Goal: Obtain resource: Download file/media

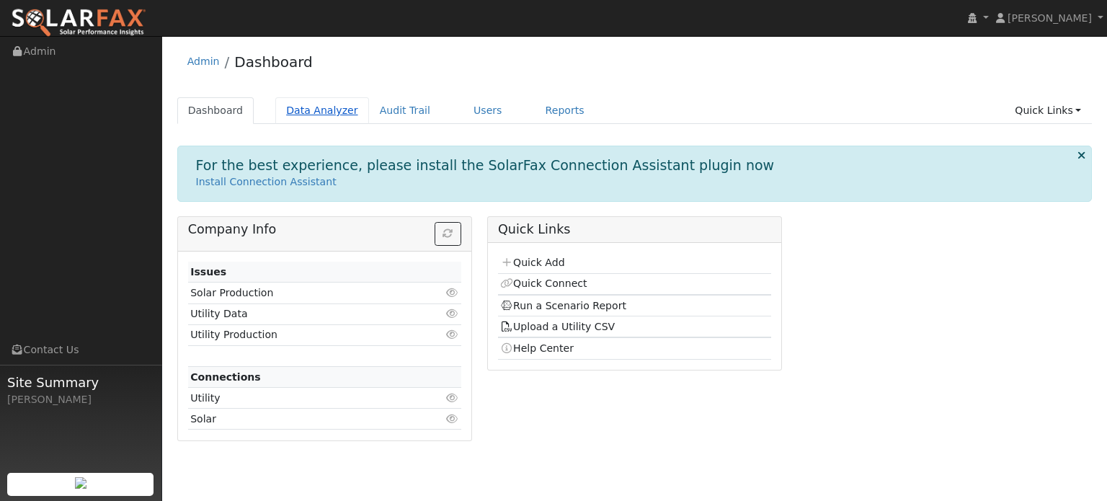
click at [323, 109] on link "Data Analyzer" at bounding box center [322, 110] width 94 height 27
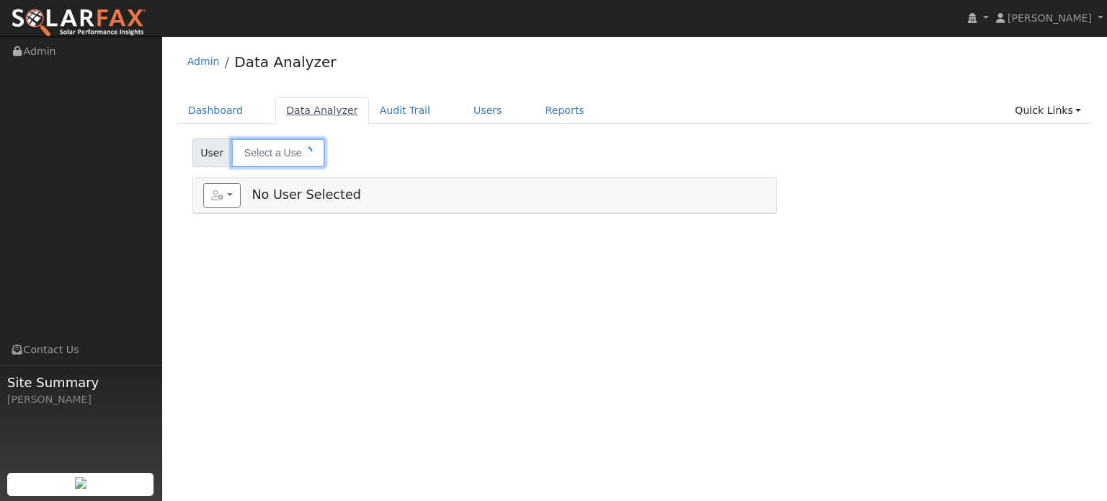
type input "Kelly Ames"
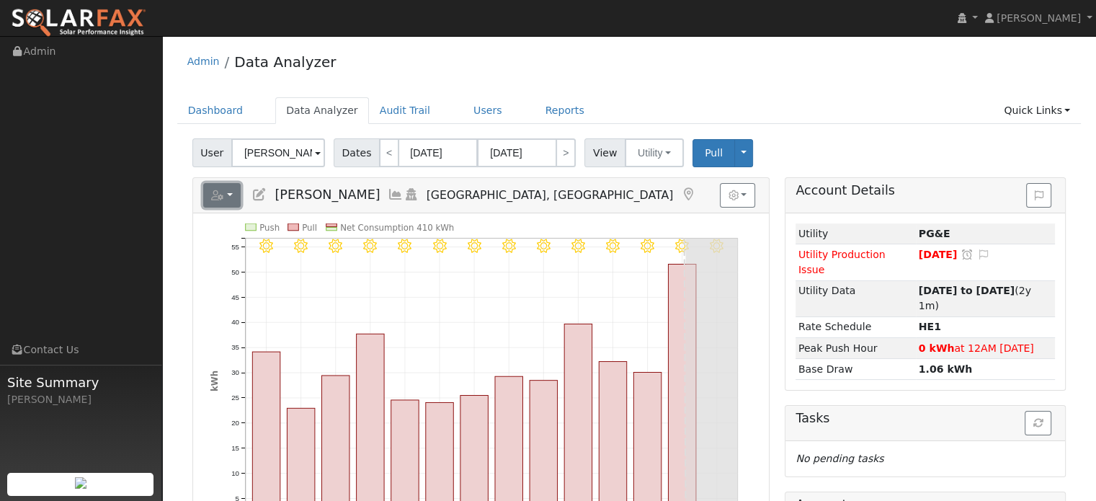
click at [228, 197] on button "button" at bounding box center [222, 195] width 38 height 25
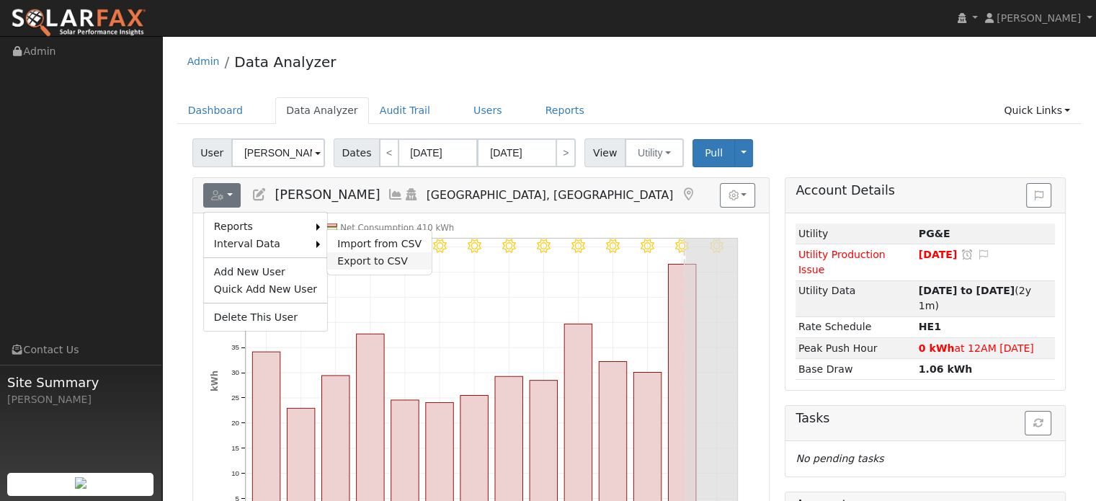
click at [350, 257] on link "Export to CSV" at bounding box center [379, 260] width 104 height 17
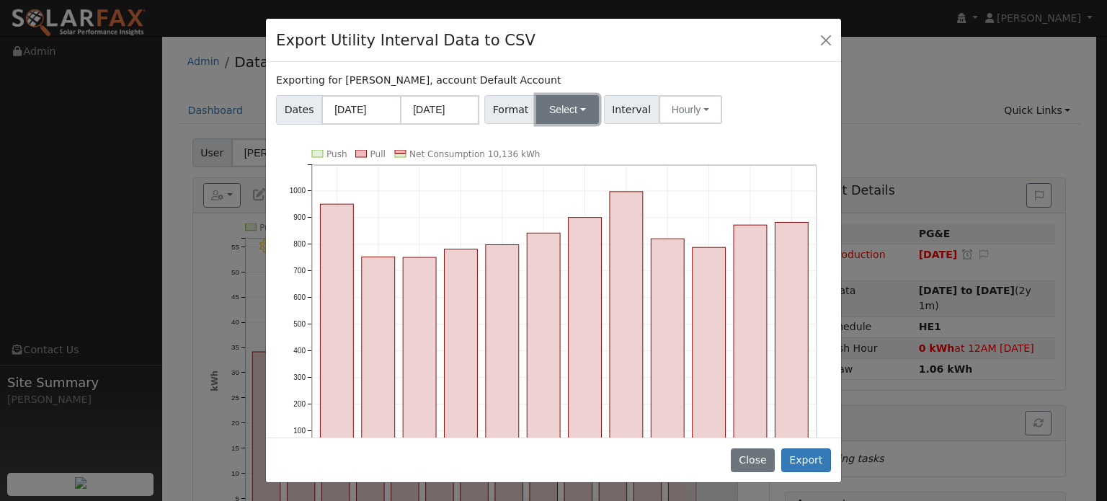
click at [556, 108] on button "Select" at bounding box center [567, 109] width 63 height 29
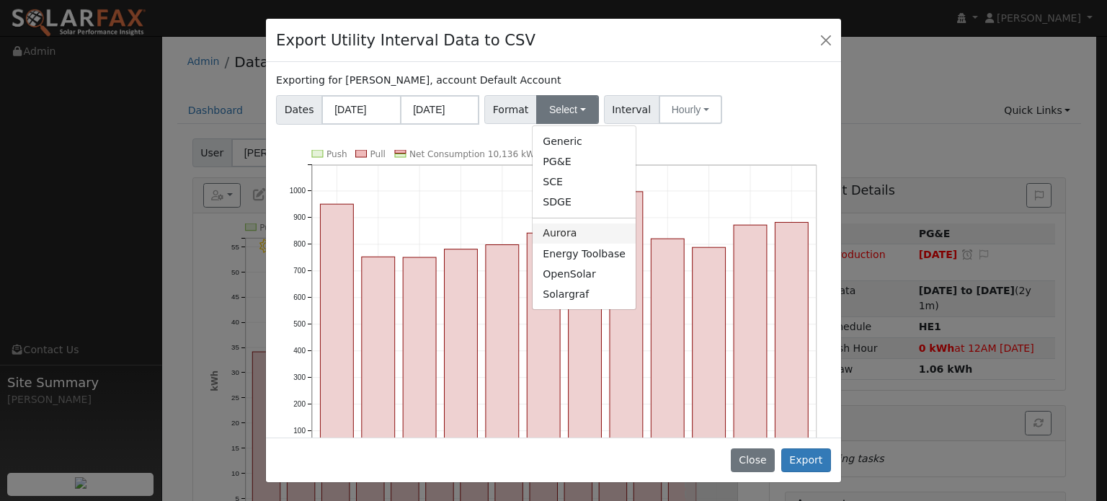
click at [559, 236] on link "Aurora" at bounding box center [584, 233] width 103 height 20
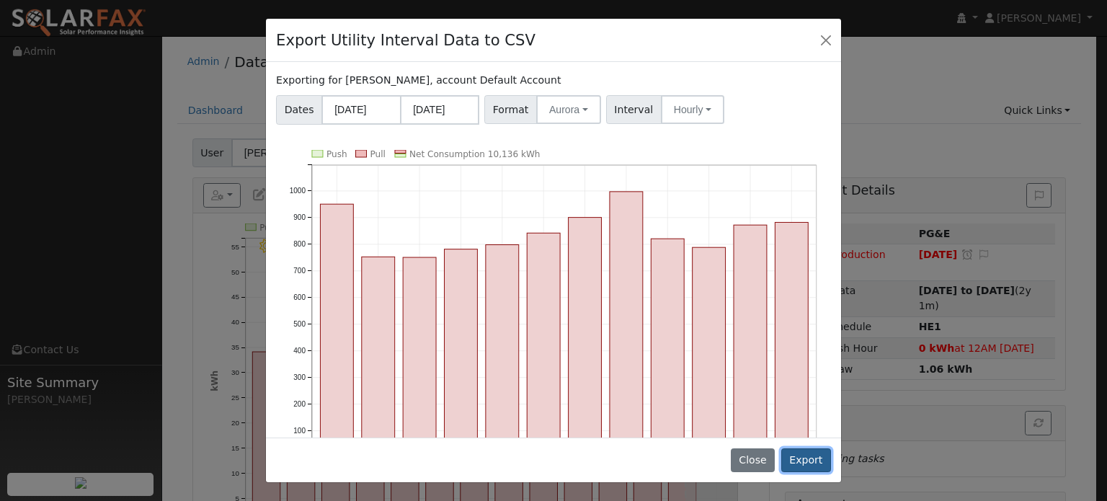
click at [817, 458] on button "Export" at bounding box center [806, 460] width 50 height 25
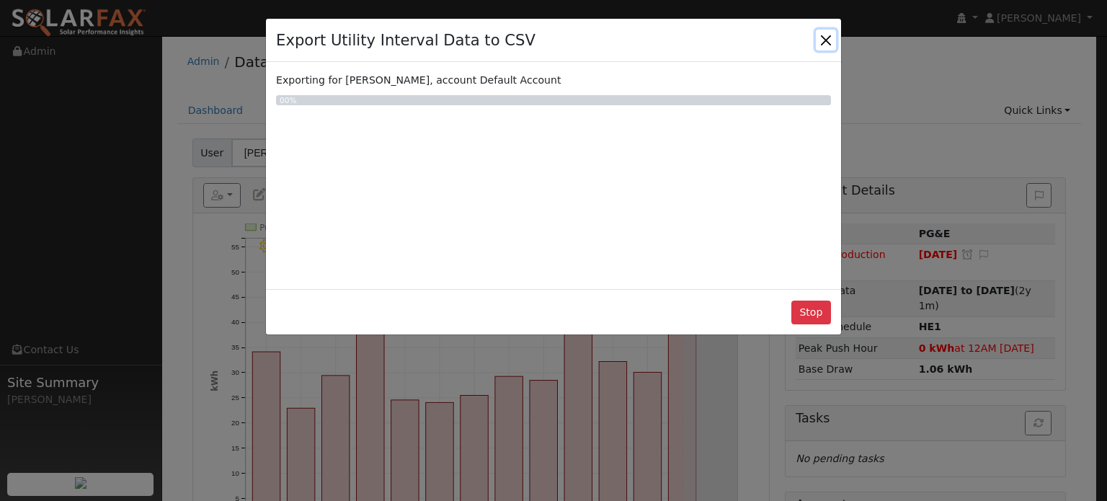
click at [827, 32] on button "Close" at bounding box center [826, 40] width 20 height 20
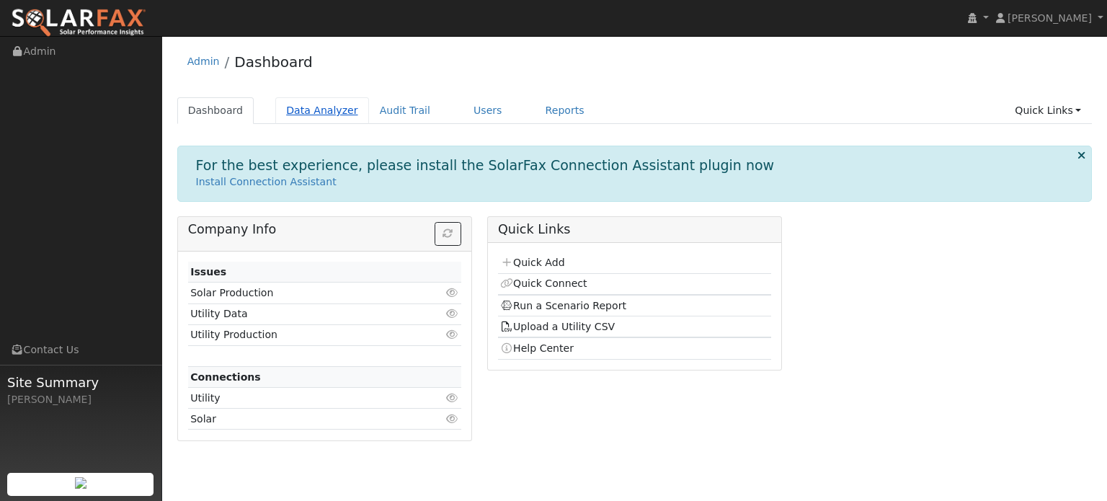
click at [329, 112] on link "Data Analyzer" at bounding box center [322, 110] width 94 height 27
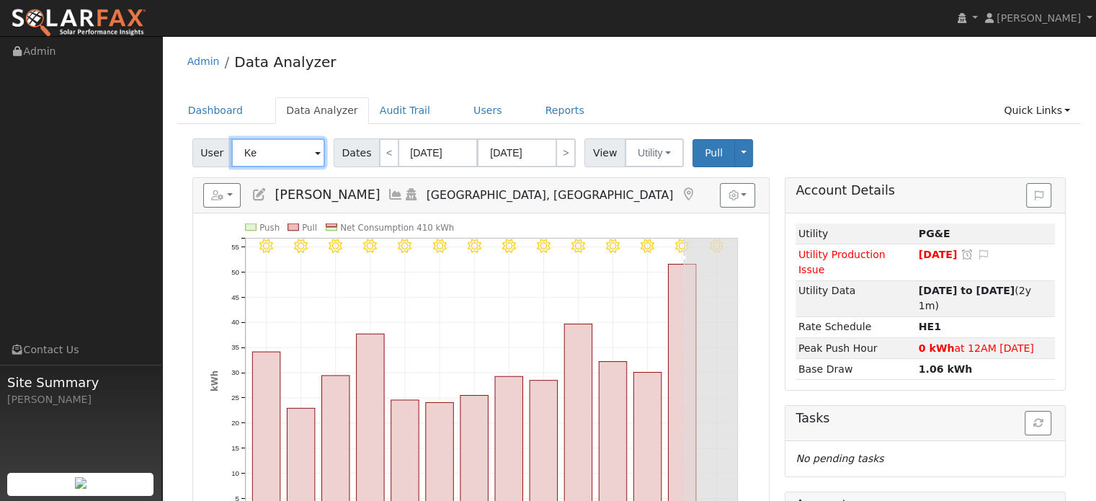
type input "K"
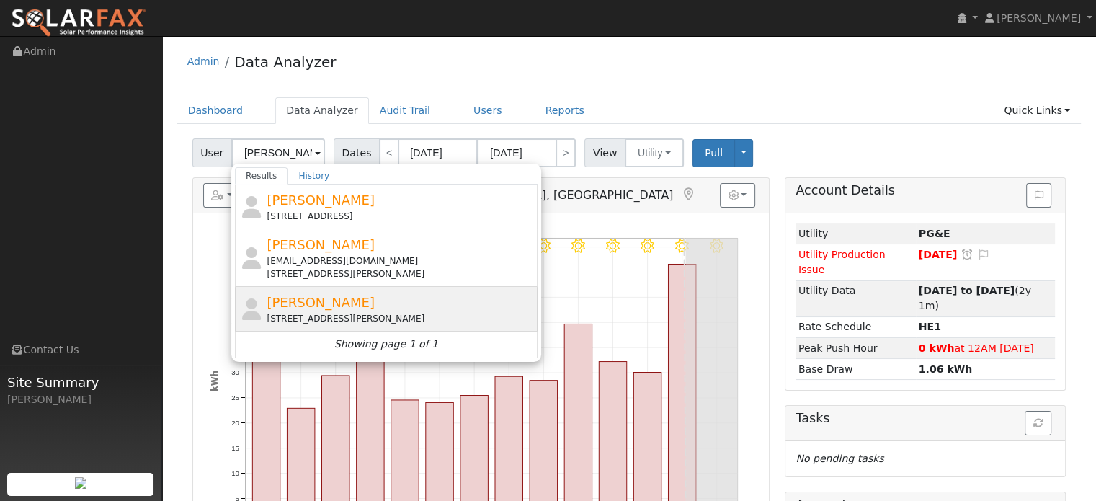
click at [352, 311] on div "[PERSON_NAME] lepadate [STREET_ADDRESS][PERSON_NAME]" at bounding box center [400, 309] width 267 height 32
type input "[PERSON_NAME]"
